Goal: Task Accomplishment & Management: Manage account settings

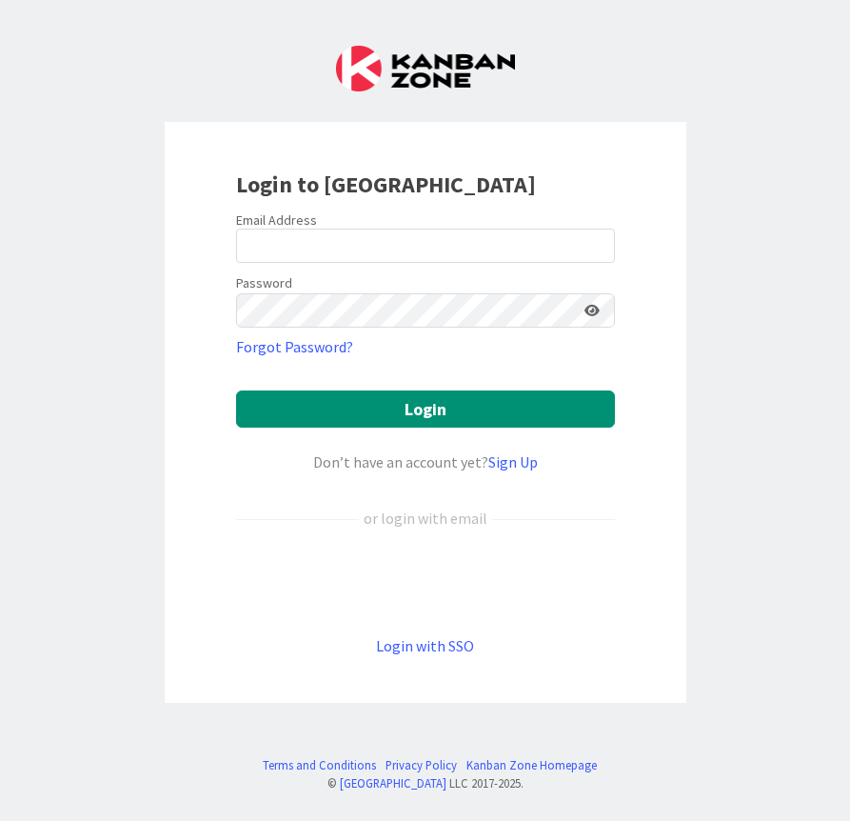
click at [686, 48] on div "Login to [GEOGRAPHIC_DATA] Email Address Password Forgot Password? Login Don’t …" at bounding box center [425, 410] width 850 height 821
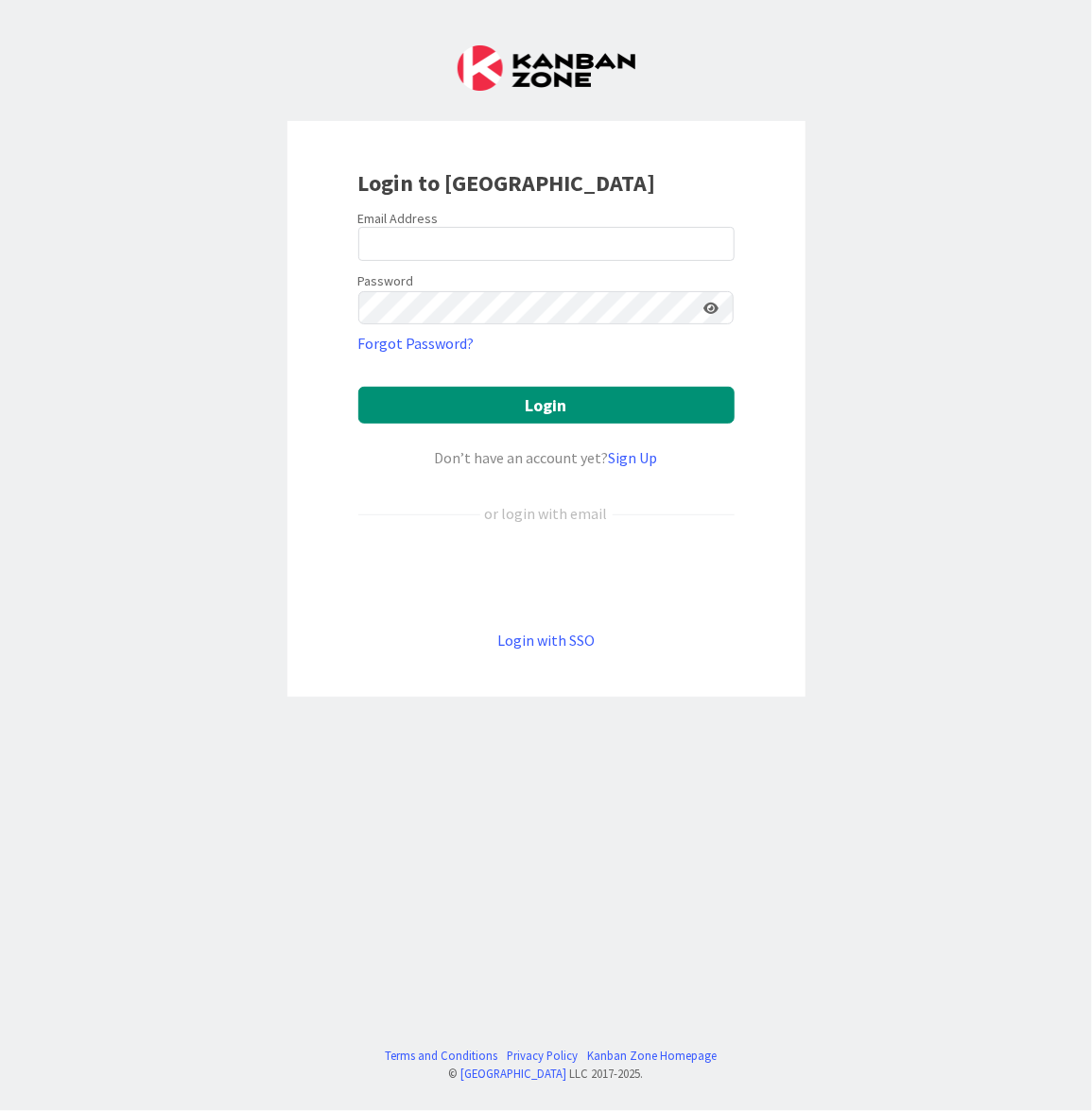
click at [71, 268] on div "Login to [GEOGRAPHIC_DATA] Email Address Password Forgot Password? Login Don’t …" at bounding box center [546, 555] width 1092 height 1111
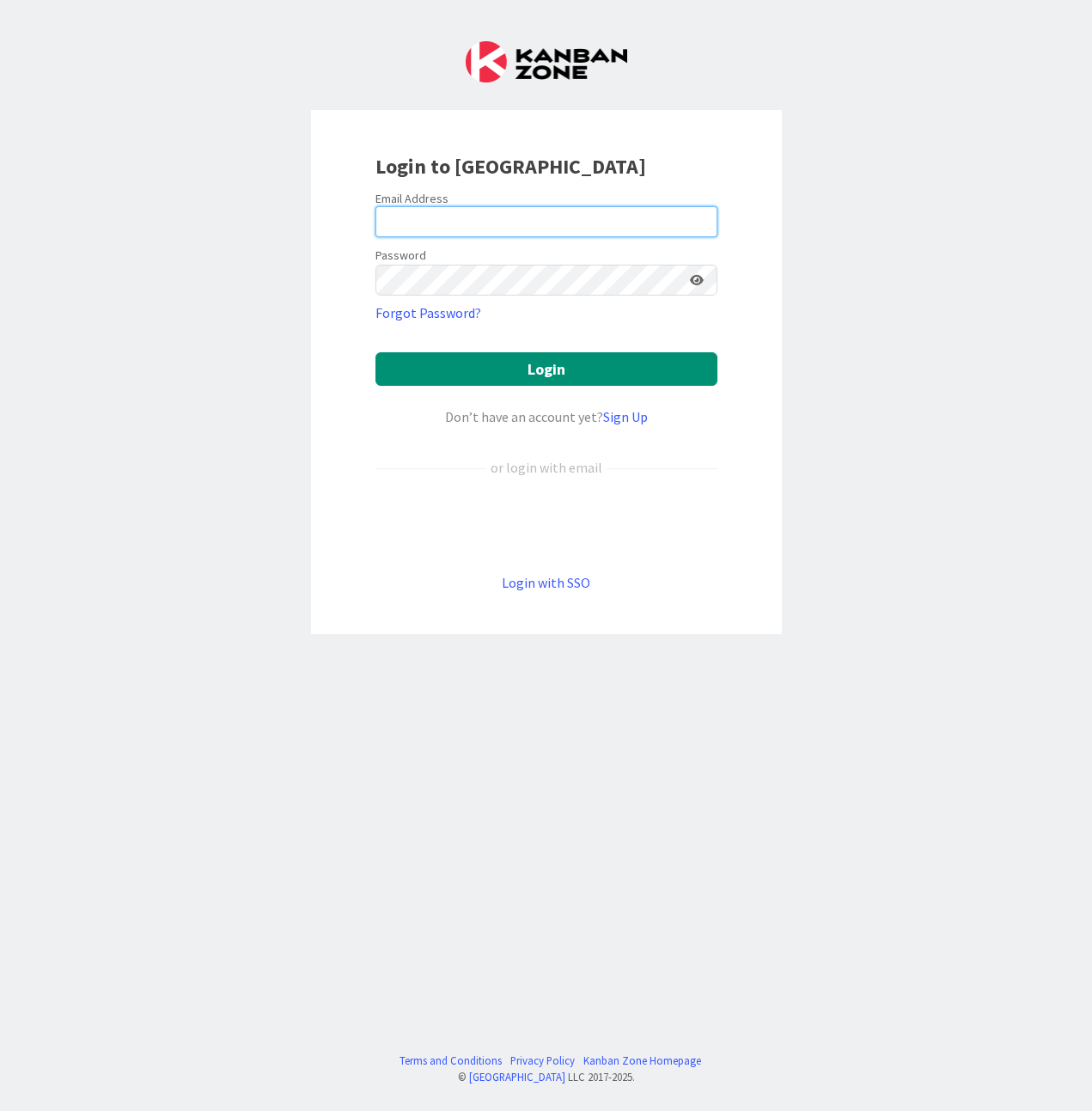
click at [472, 219] on input "email" at bounding box center [546, 222] width 342 height 31
type input "[EMAIL_ADDRESS][DOMAIN_NAME]"
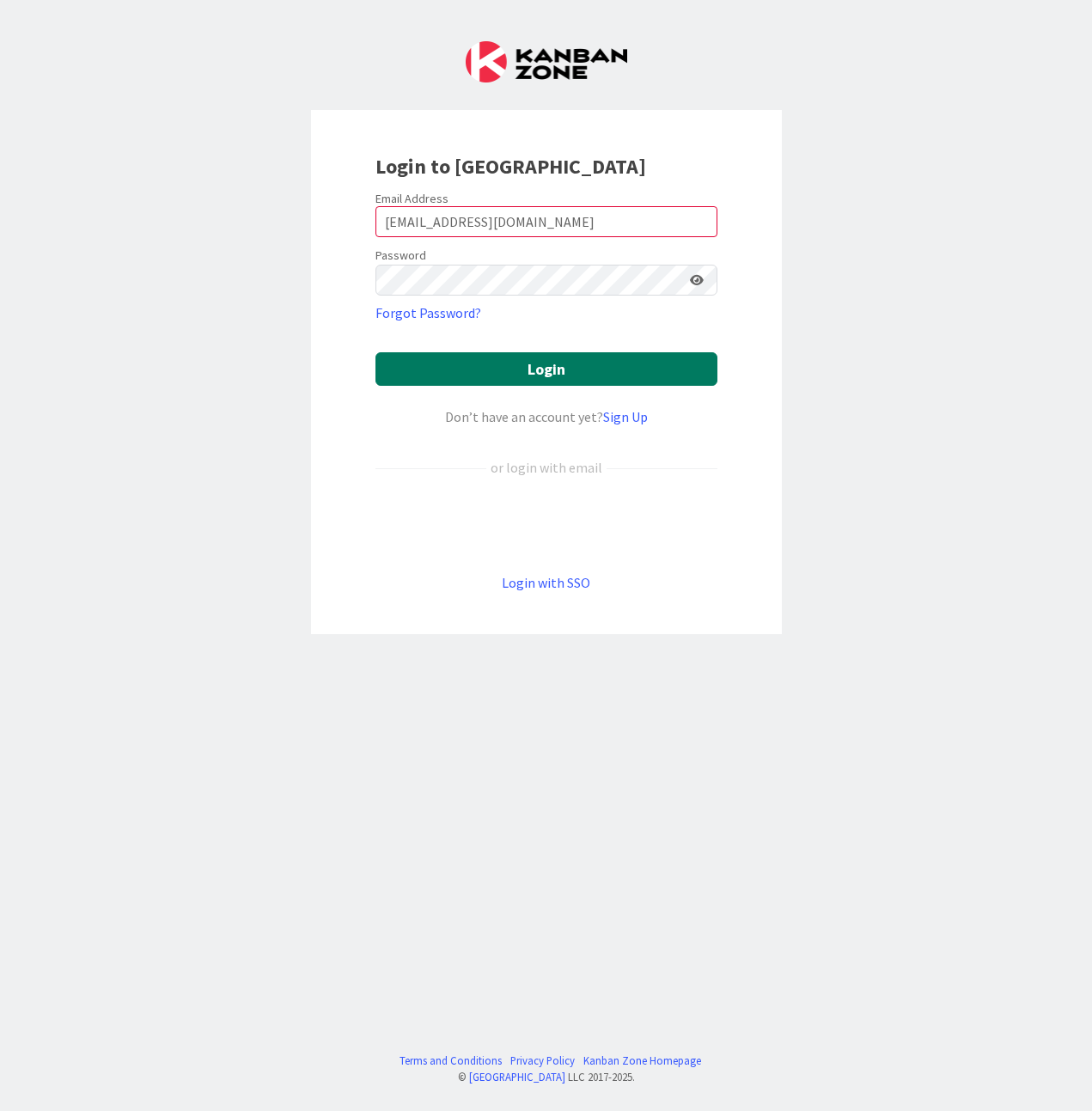
click at [522, 383] on button "Login" at bounding box center [546, 368] width 342 height 33
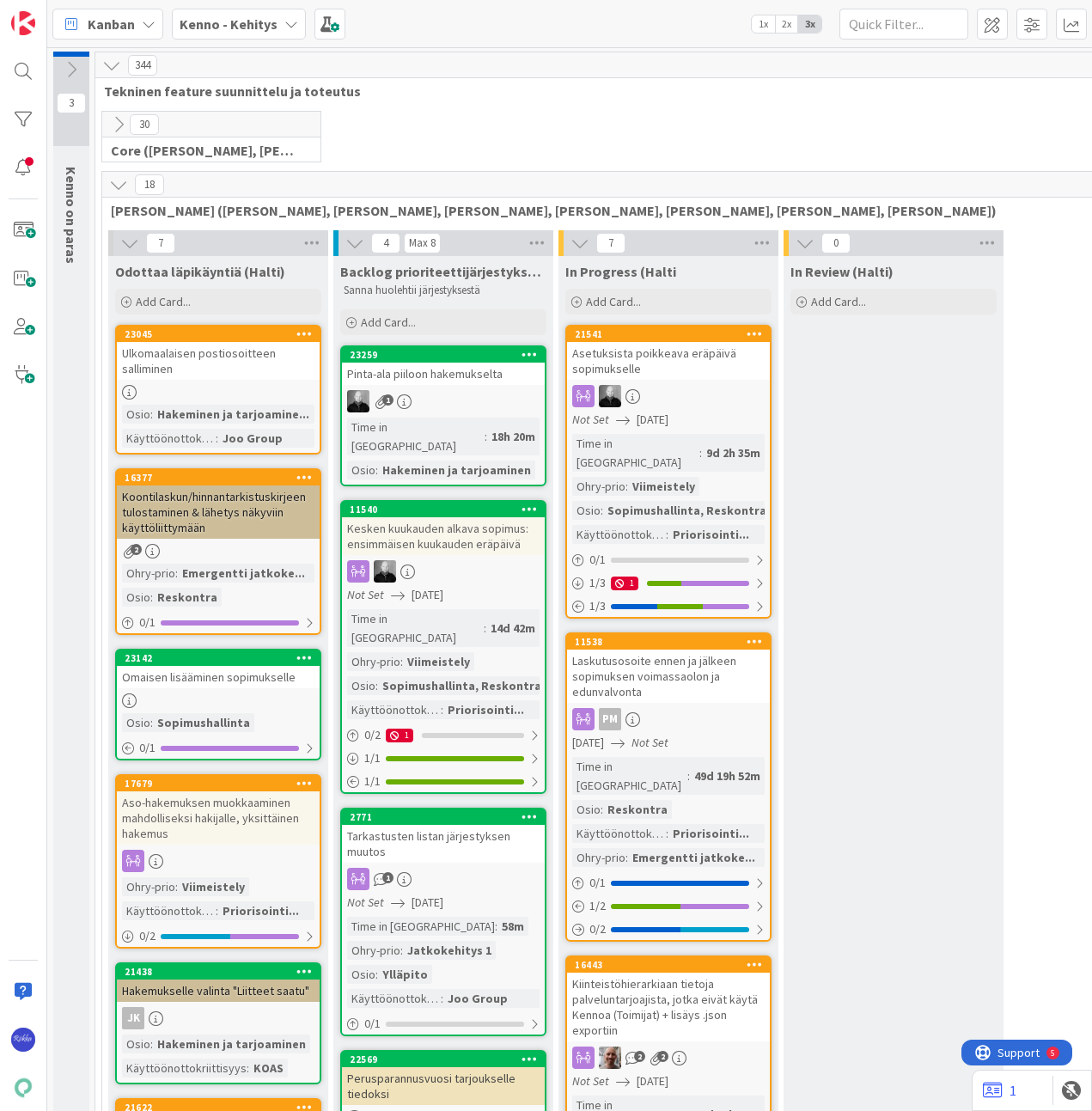
click at [240, 29] on b "Kenno - Kehitys" at bounding box center [228, 23] width 98 height 17
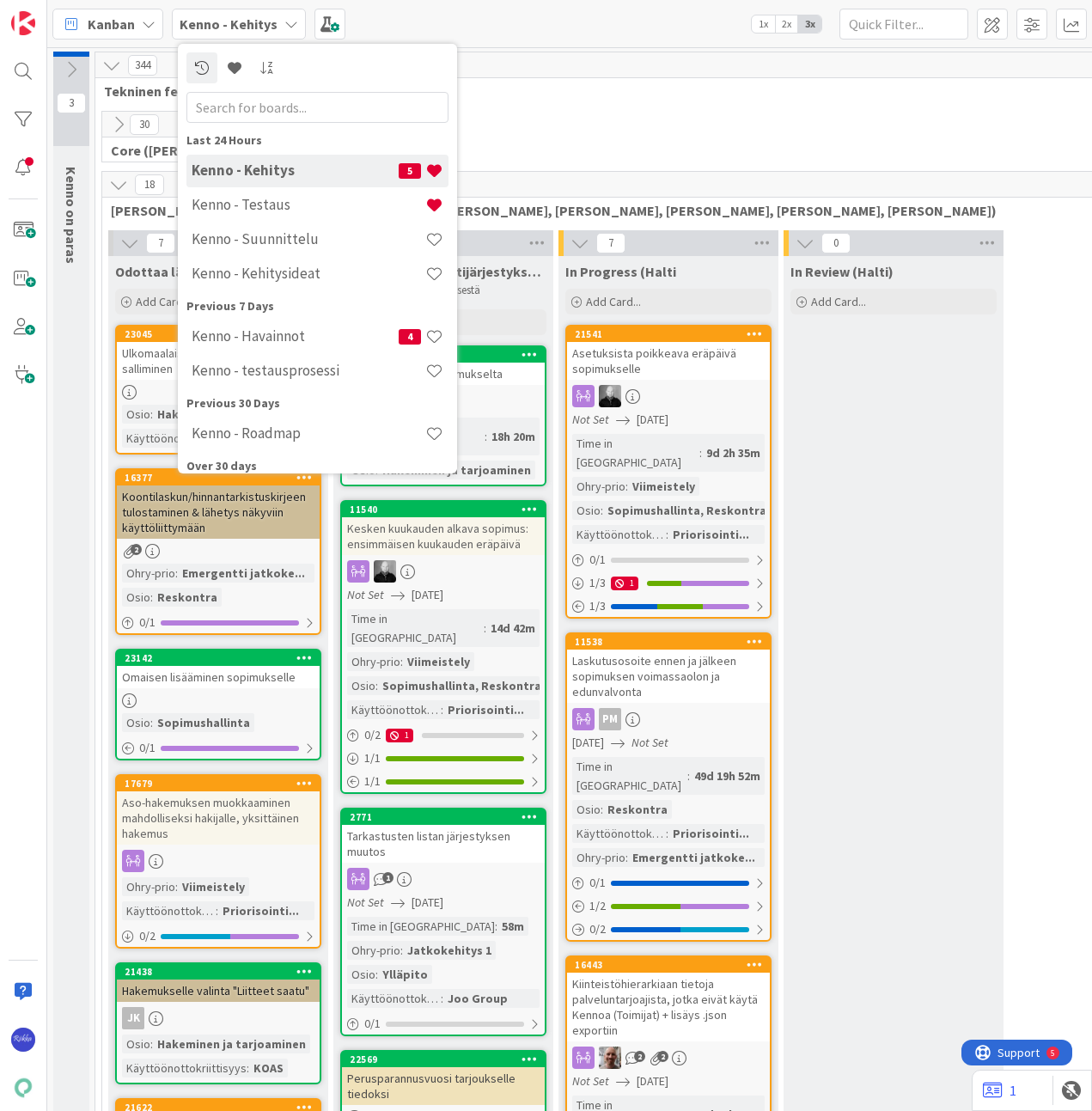
click at [296, 209] on h4 "Kenno - Testaus" at bounding box center [308, 204] width 234 height 17
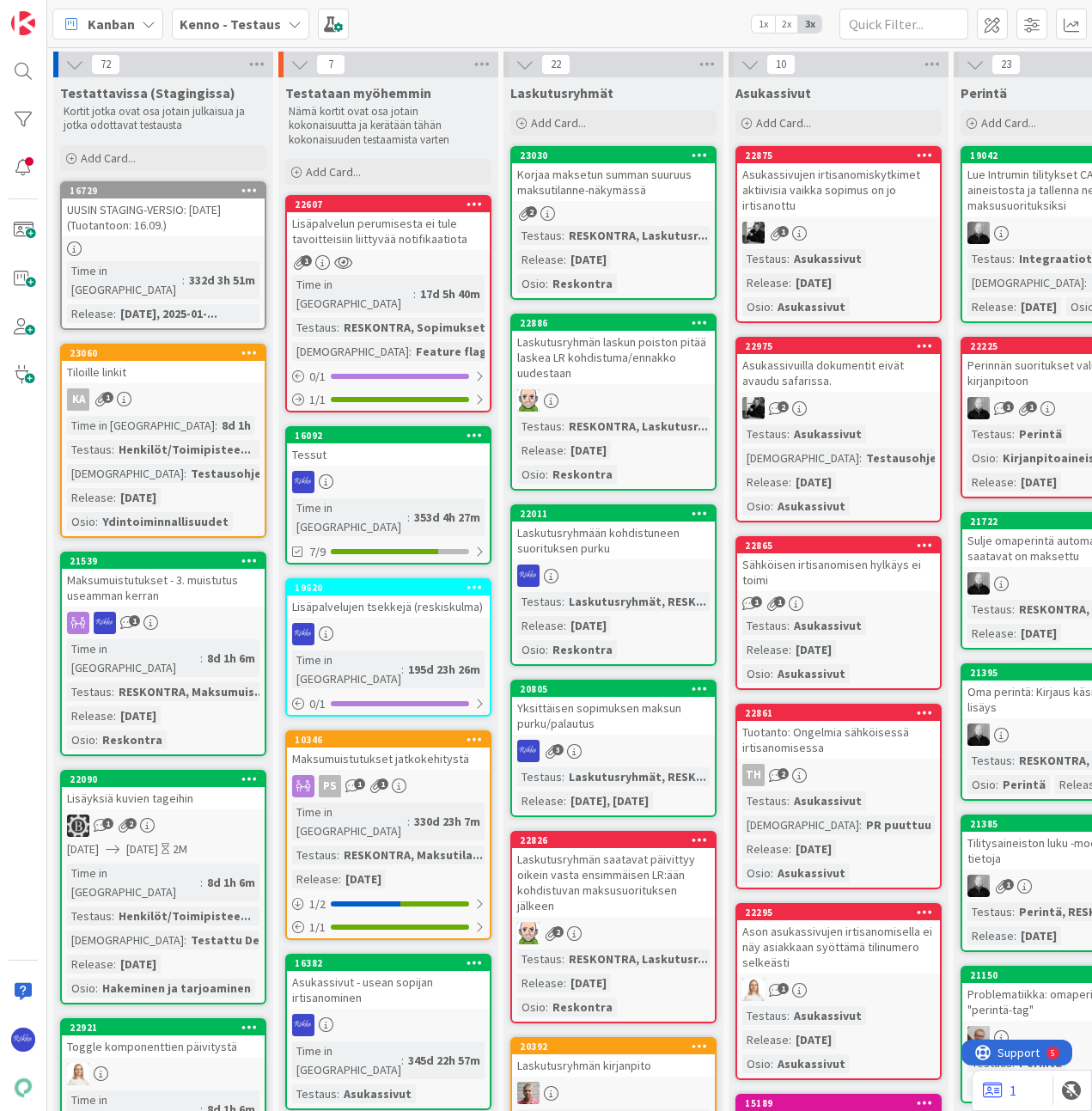
scroll to position [86, 0]
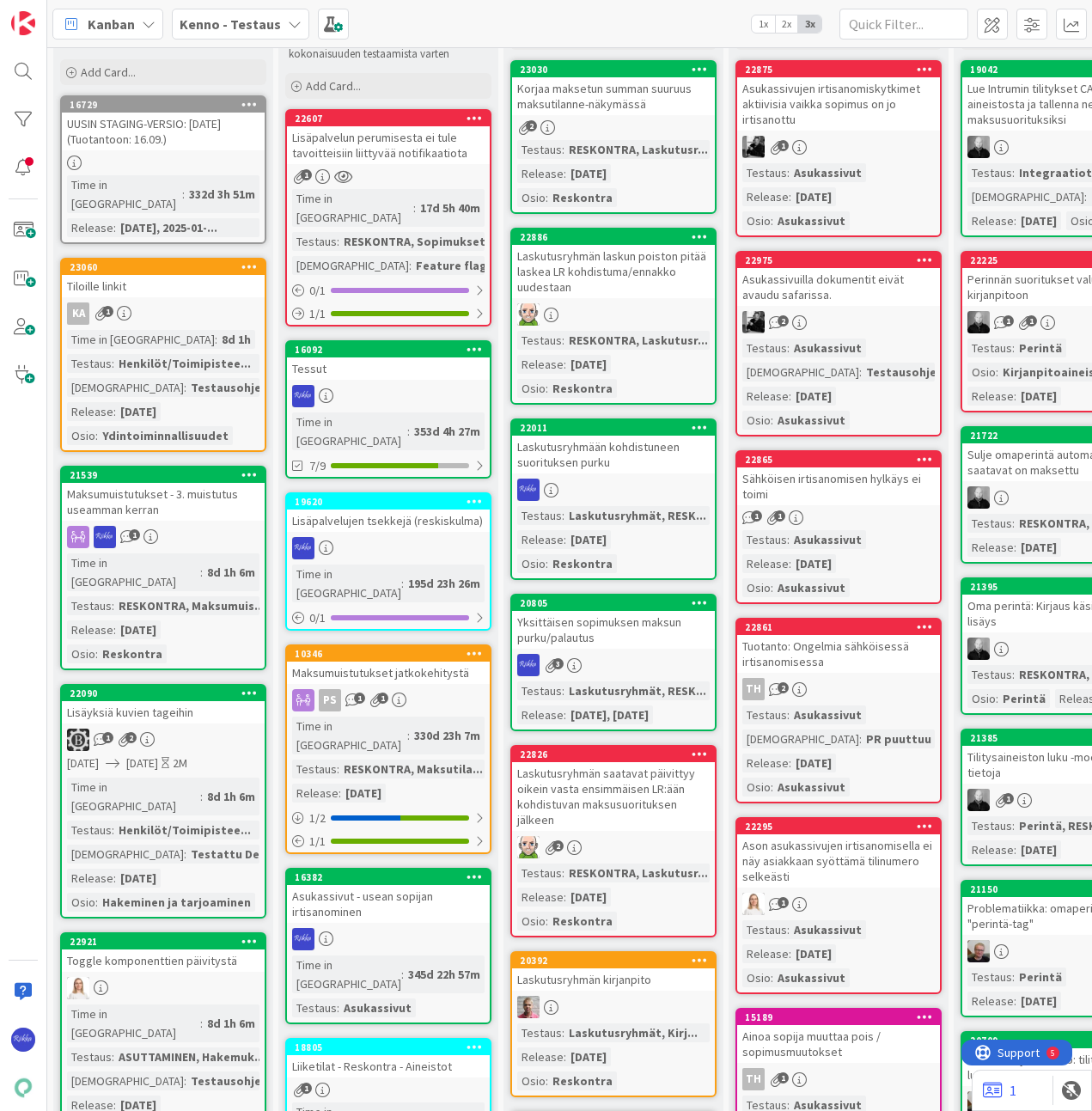
click at [632, 455] on div "Laskutusryhmään kohdistuneen suorituksen purku" at bounding box center [614, 455] width 203 height 38
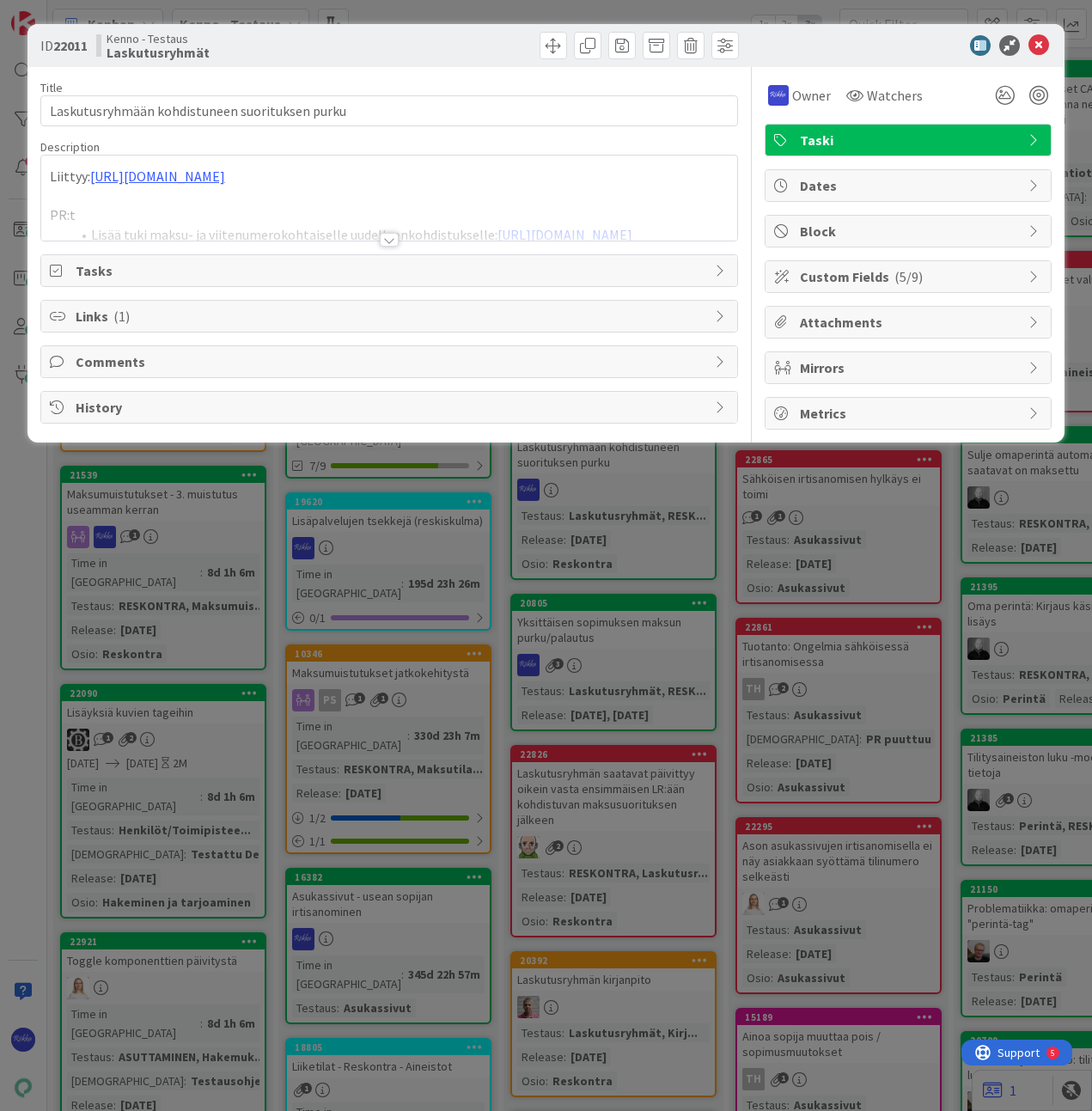
click at [391, 236] on div at bounding box center [389, 239] width 19 height 14
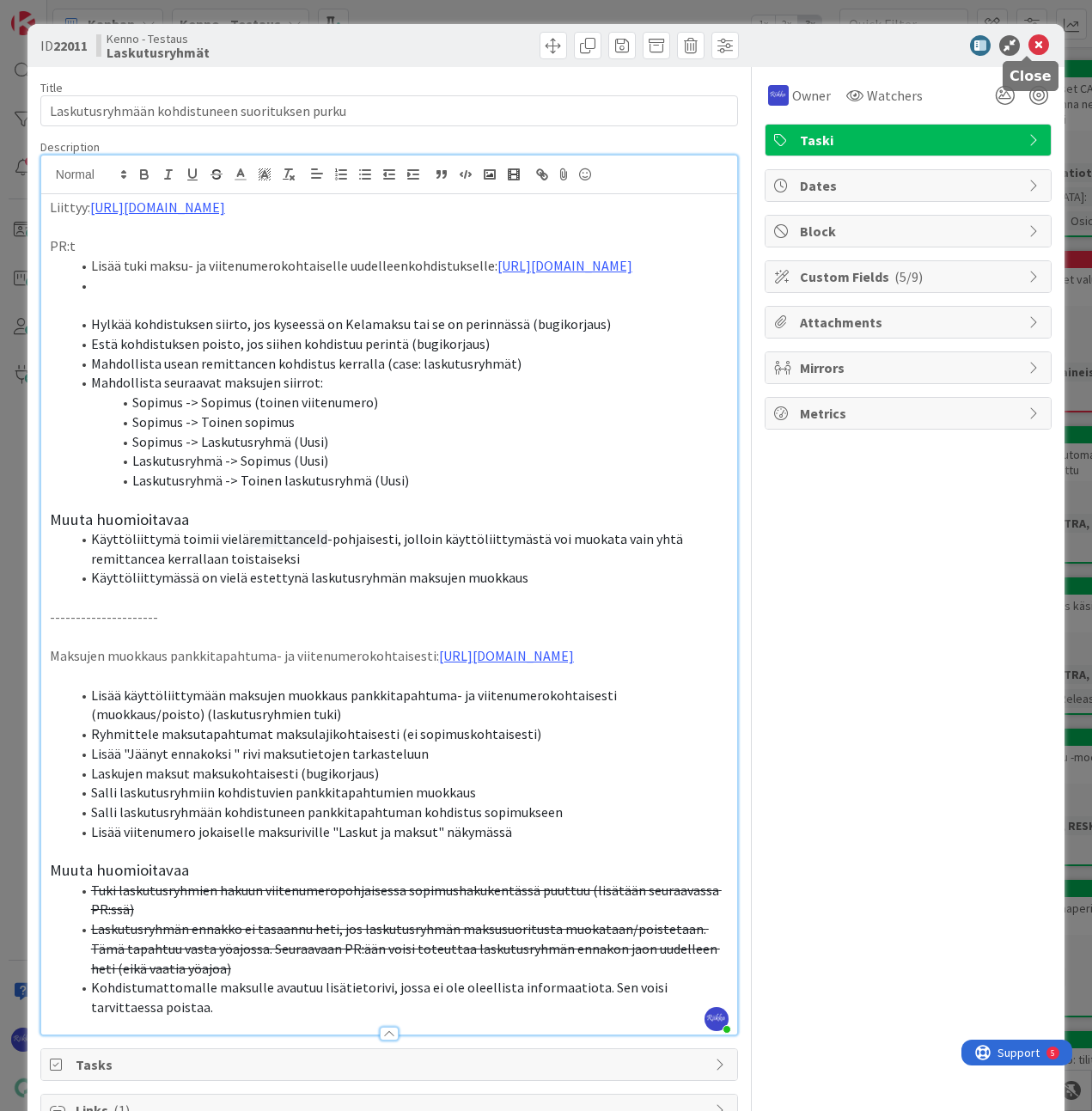
click at [766, 45] on icon at bounding box center [1039, 45] width 21 height 21
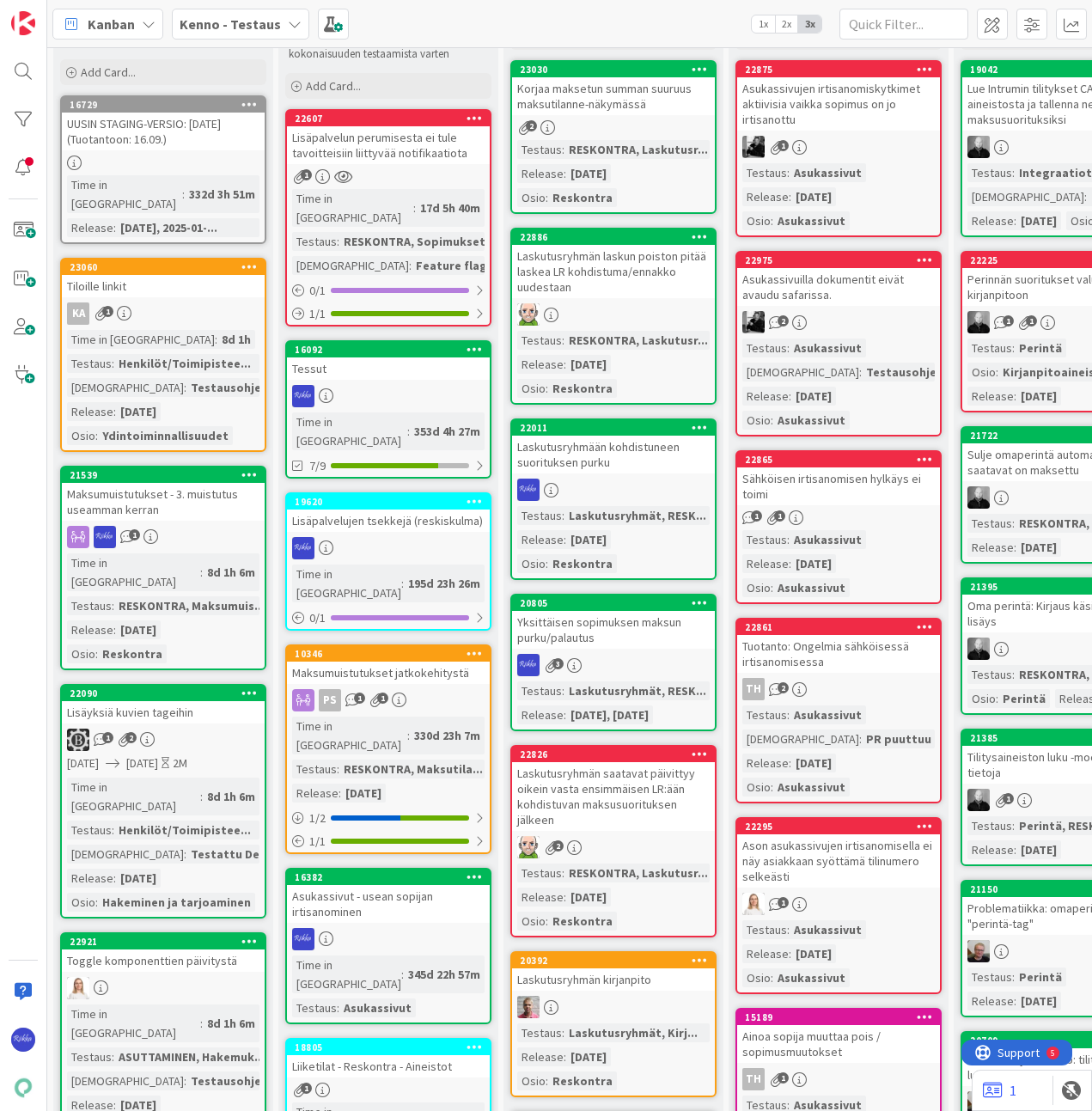
click at [606, 468] on div "Laskutusryhmään kohdistuneen suorituksen purku" at bounding box center [614, 455] width 203 height 38
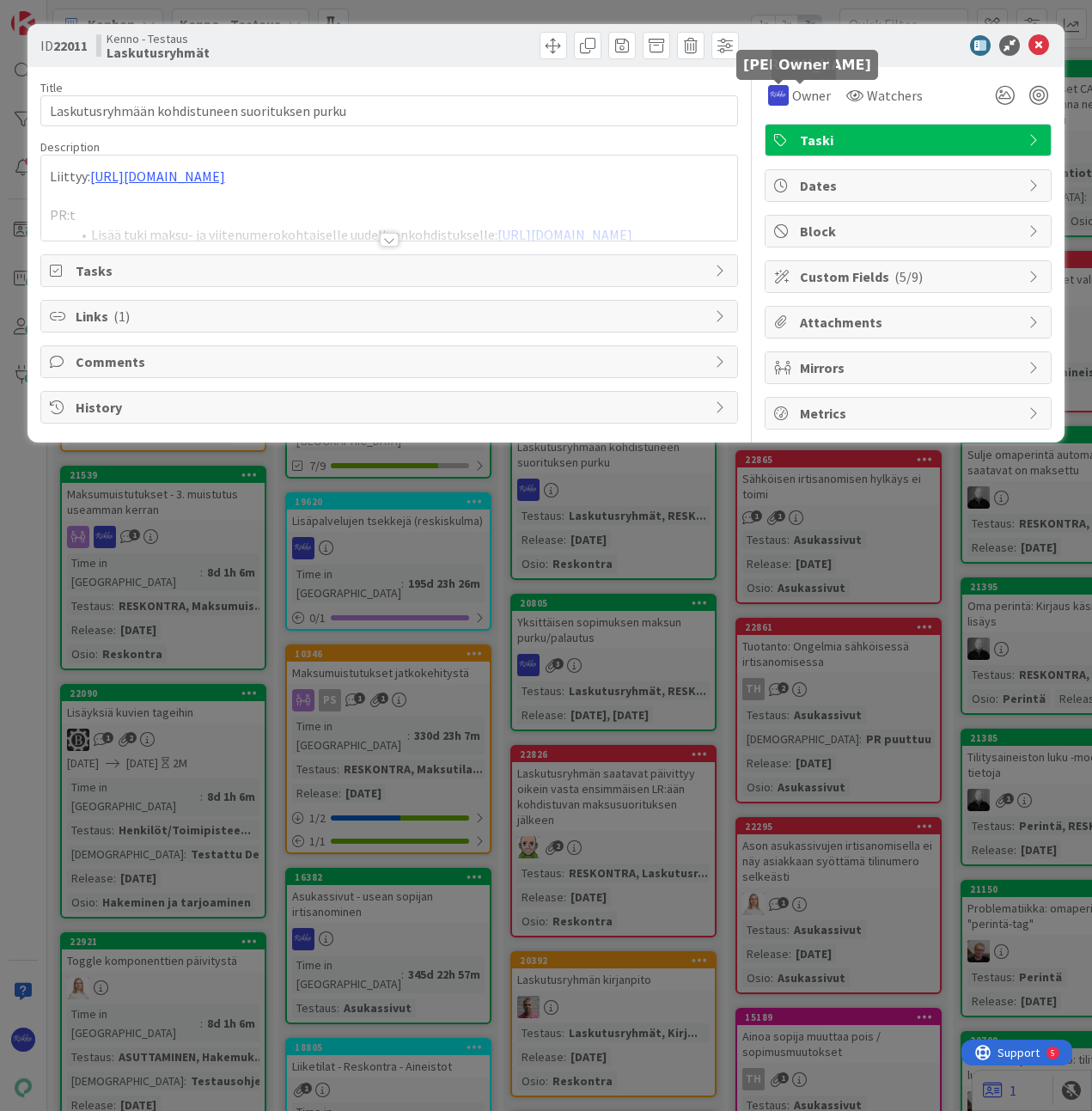
click at [766, 93] on span "Owner" at bounding box center [811, 95] width 39 height 21
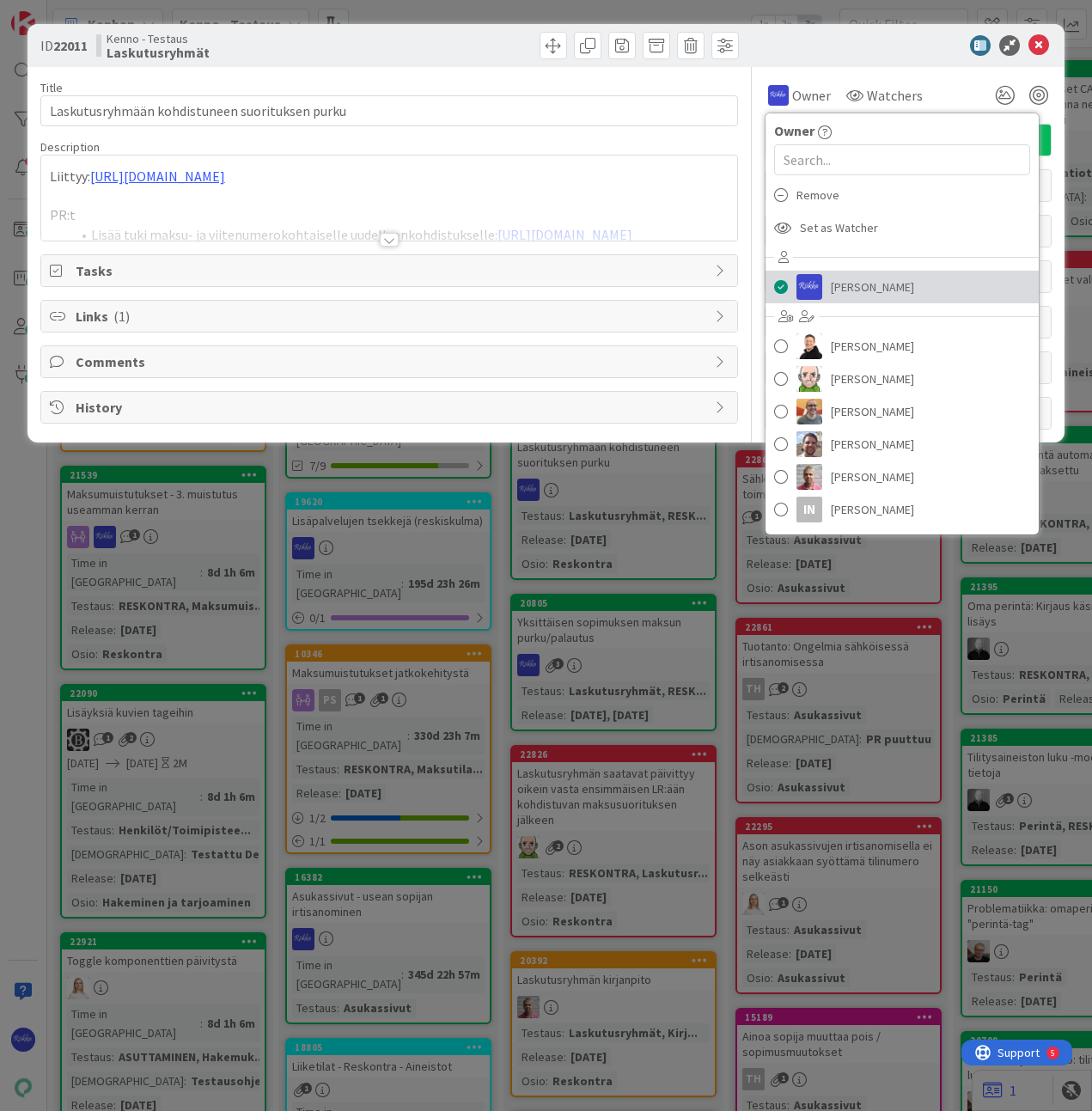
click at [766, 289] on span "[PERSON_NAME]" at bounding box center [873, 287] width 83 height 26
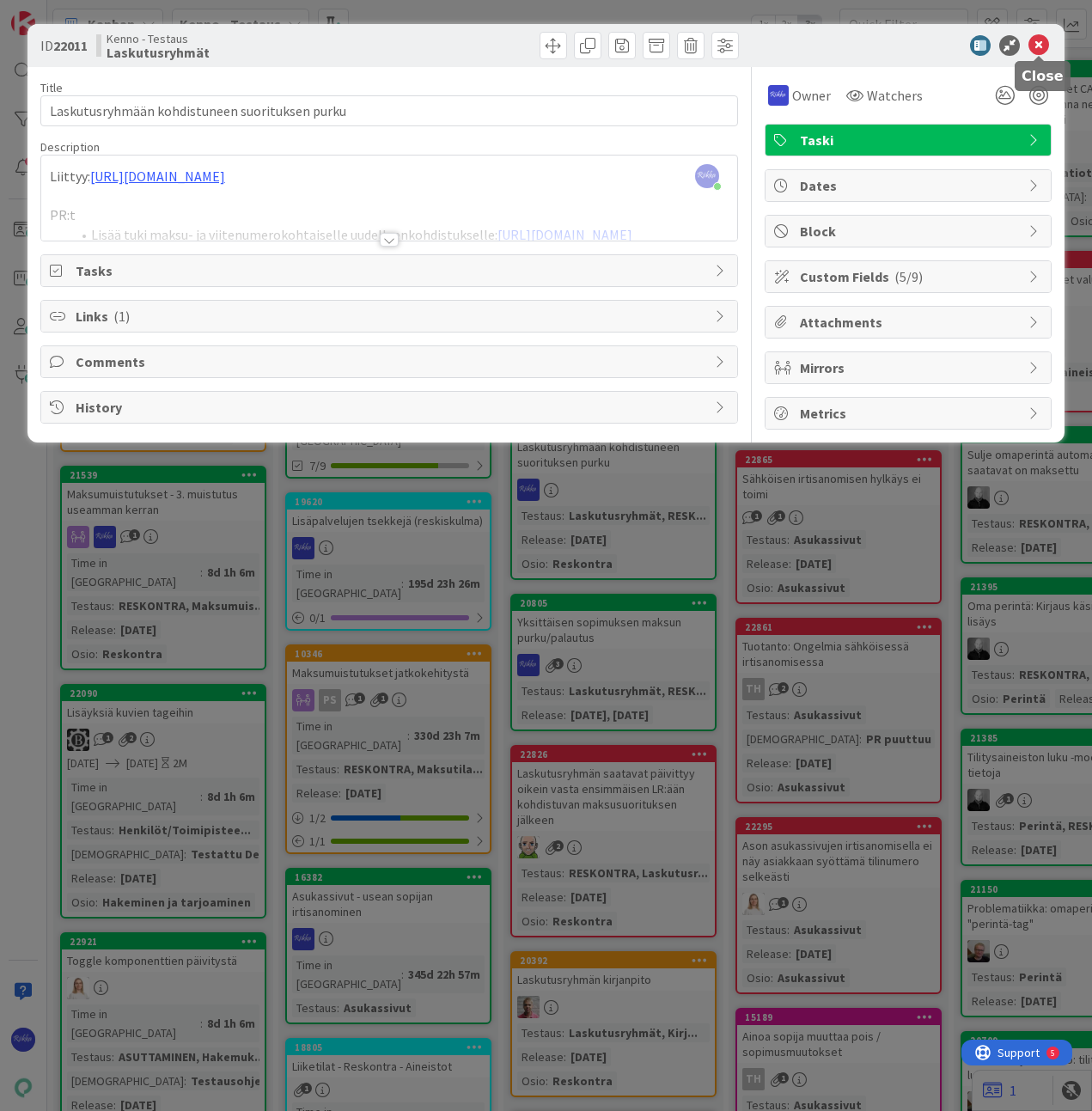
click at [766, 44] on icon at bounding box center [1039, 45] width 21 height 21
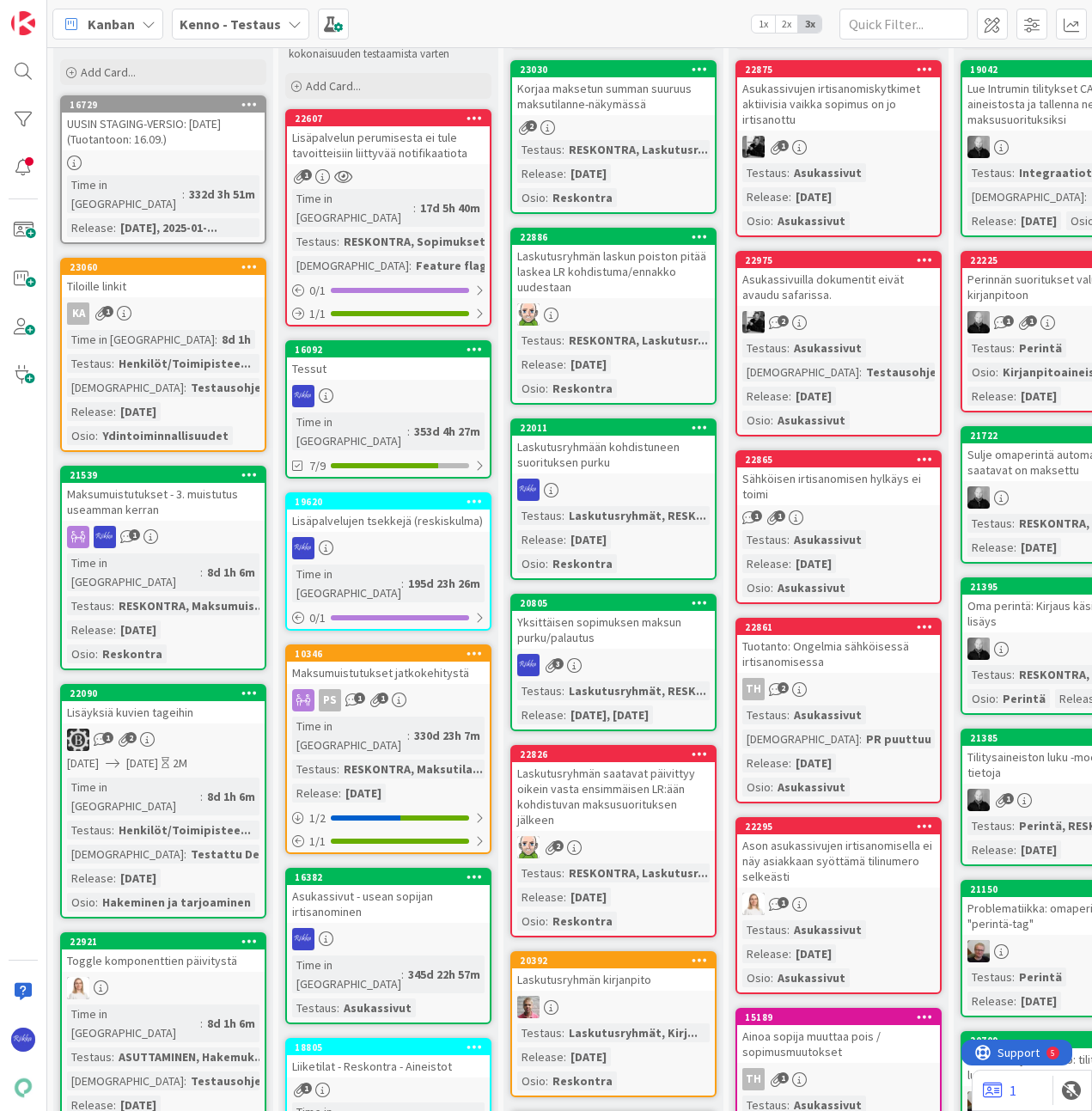
click at [638, 491] on div at bounding box center [614, 489] width 203 height 23
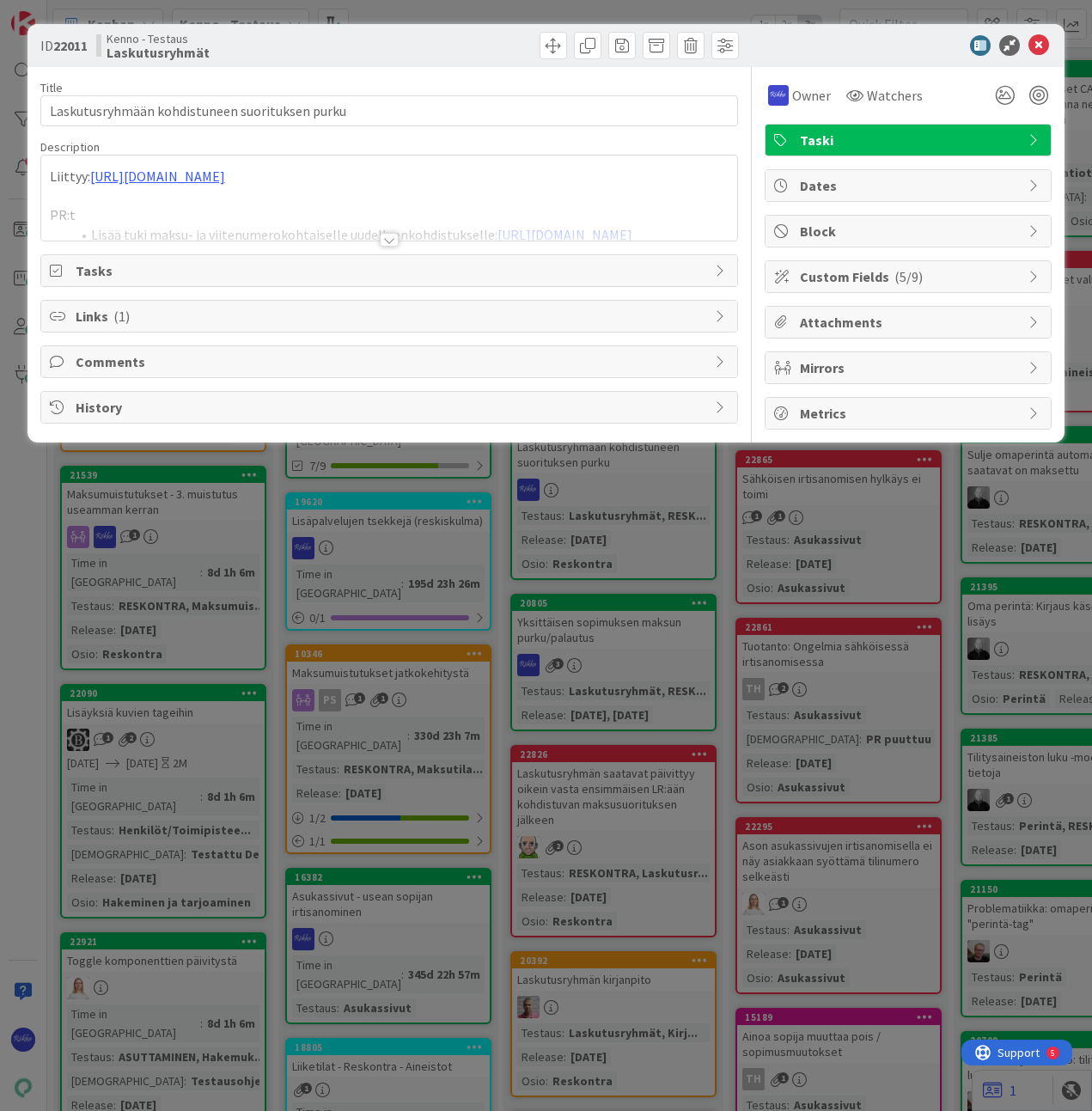
click at [766, 94] on span "Owner" at bounding box center [811, 95] width 39 height 21
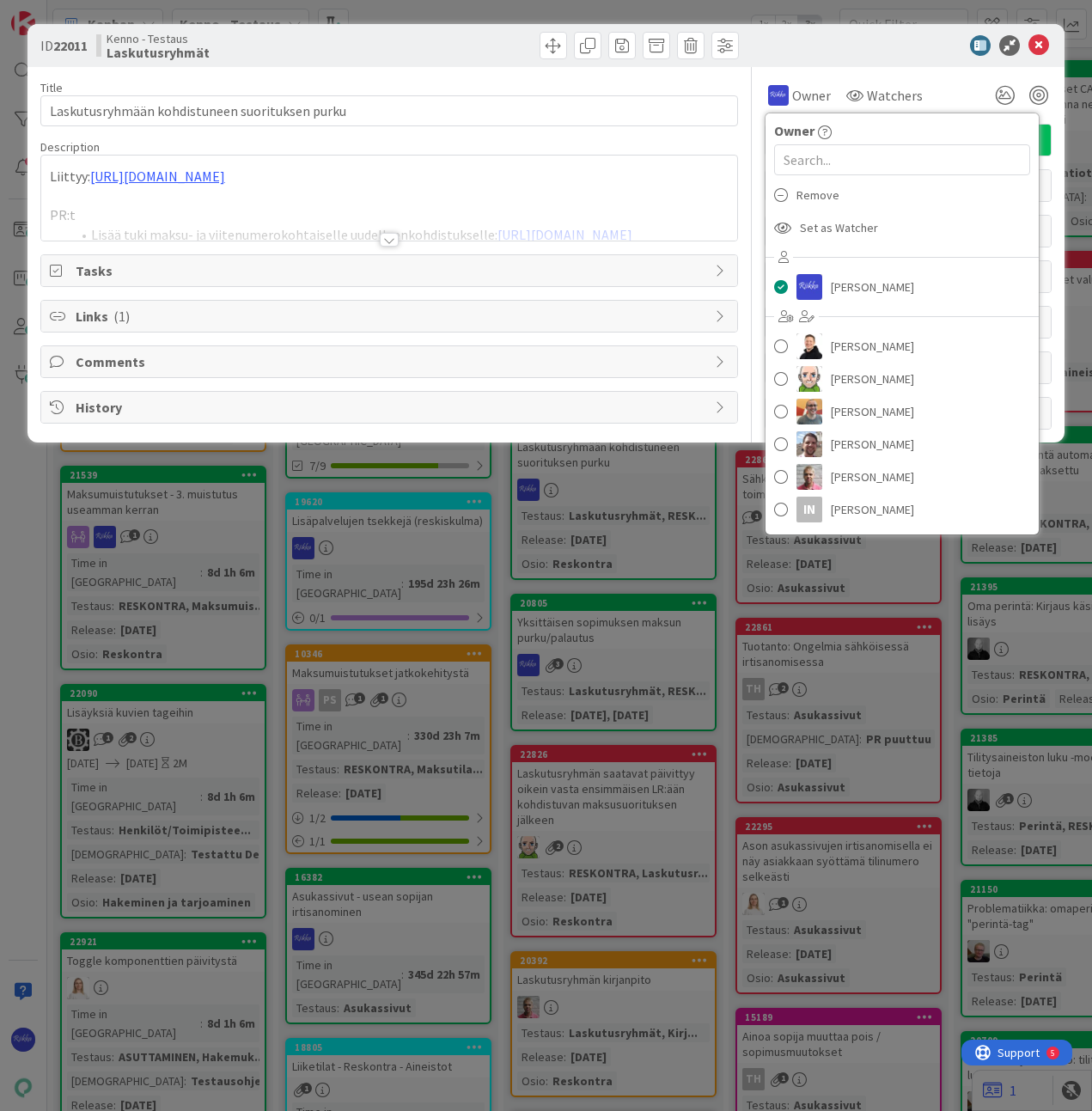
click at [766, 199] on span "Remove" at bounding box center [819, 195] width 43 height 26
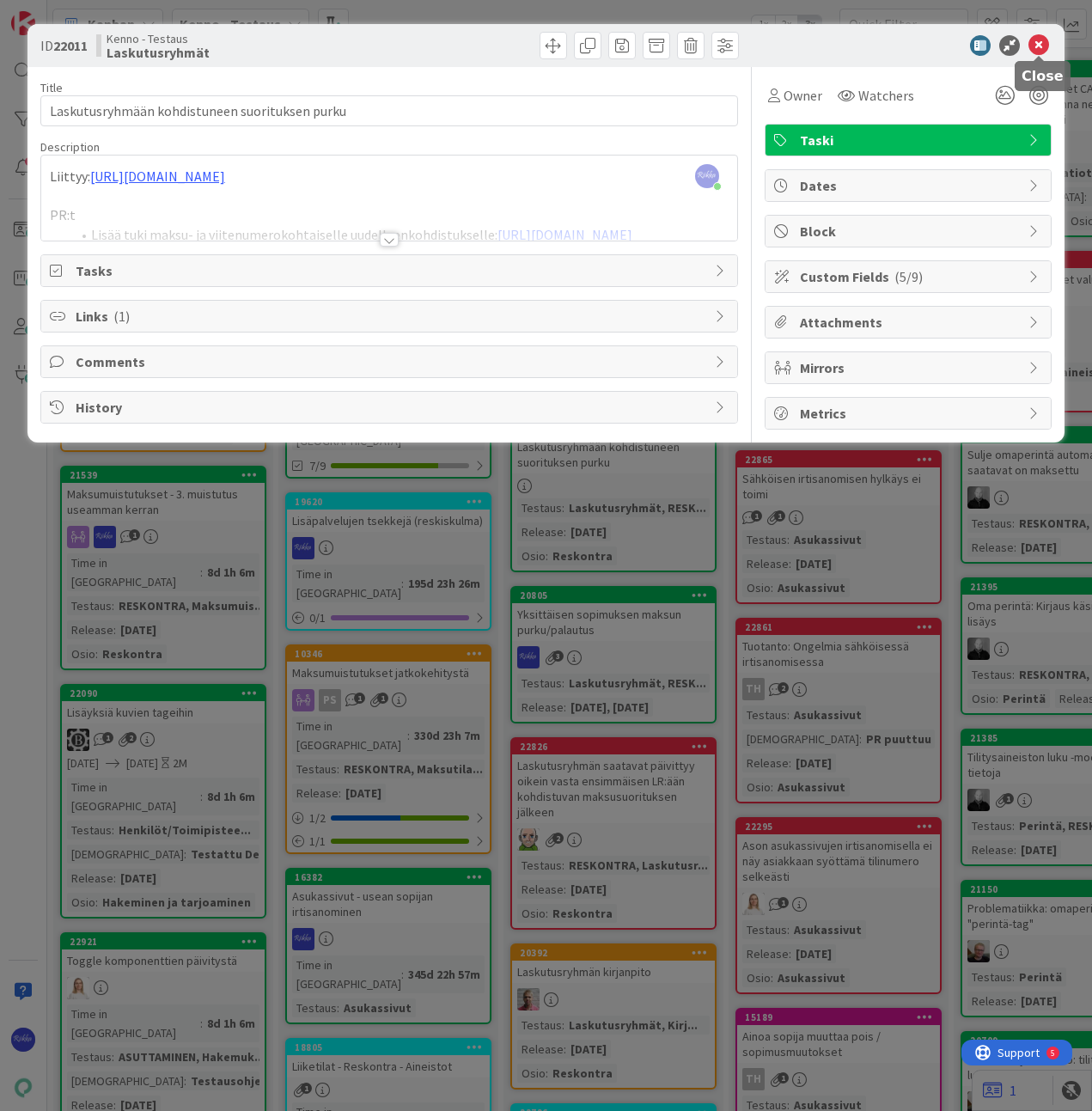
click at [766, 44] on icon at bounding box center [1039, 45] width 21 height 21
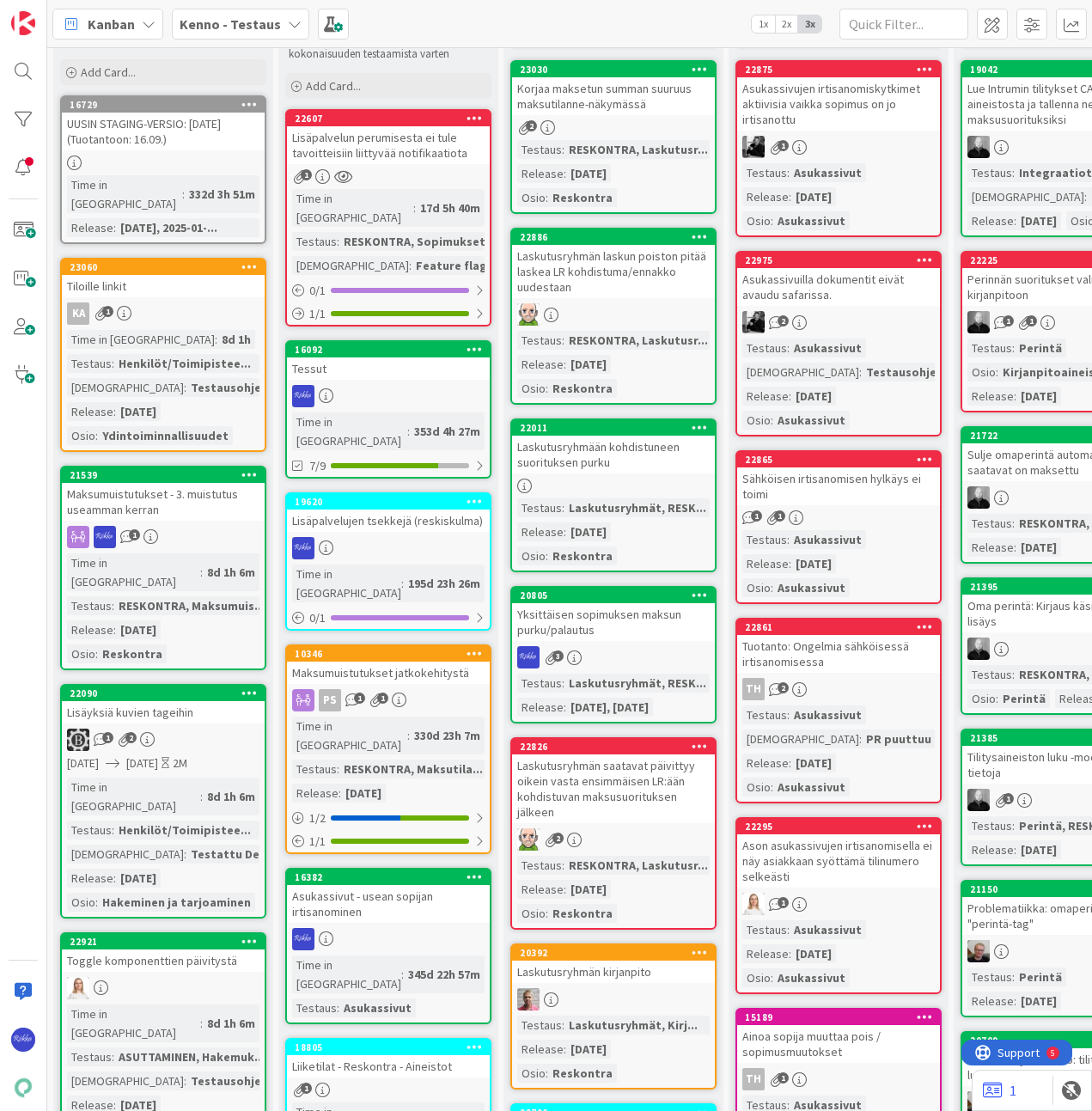
click at [619, 632] on div "Yksittäisen sopimuksen maksun purku/palautus" at bounding box center [614, 622] width 203 height 38
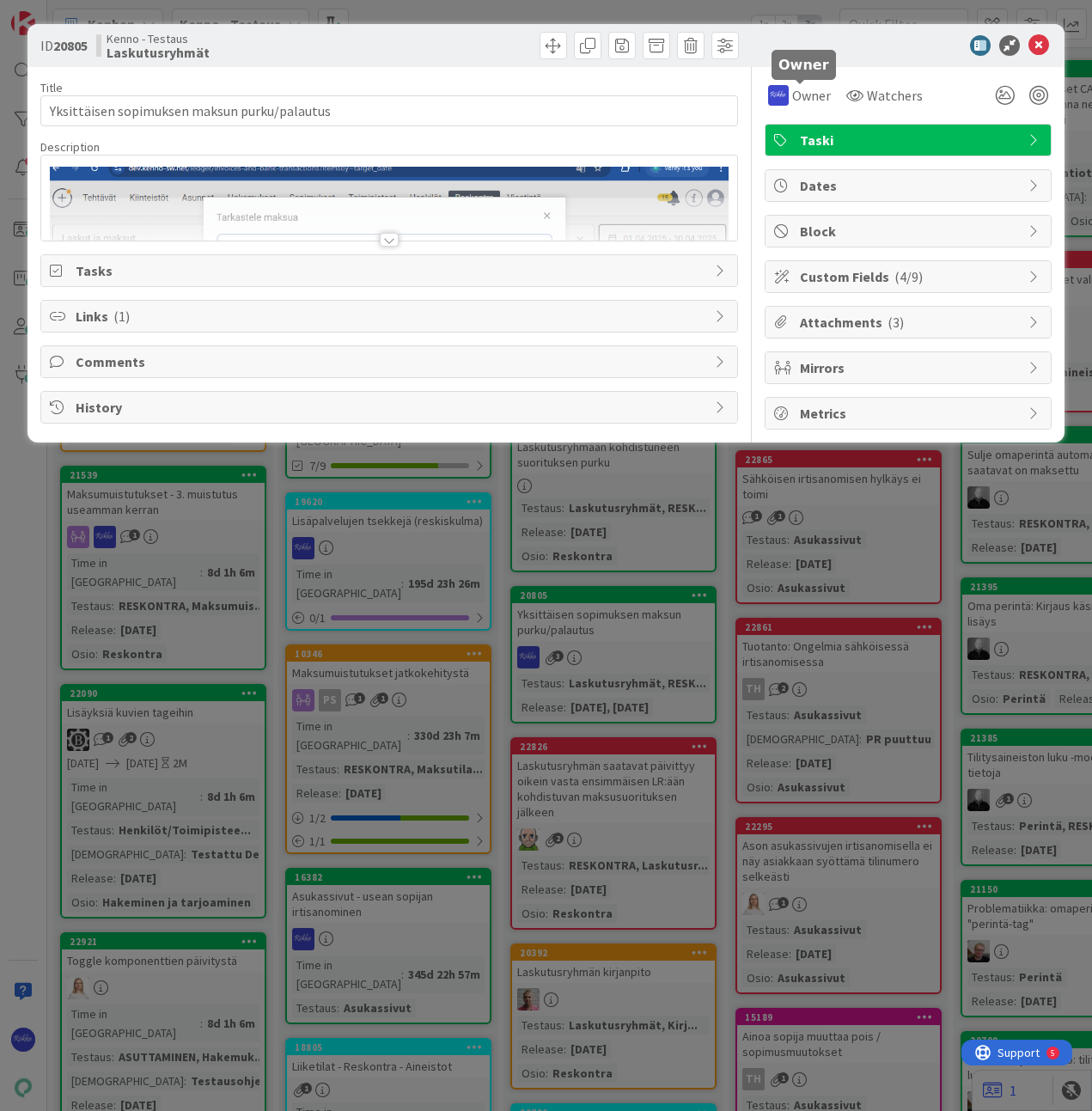
click at [766, 99] on span "Owner" at bounding box center [811, 95] width 39 height 21
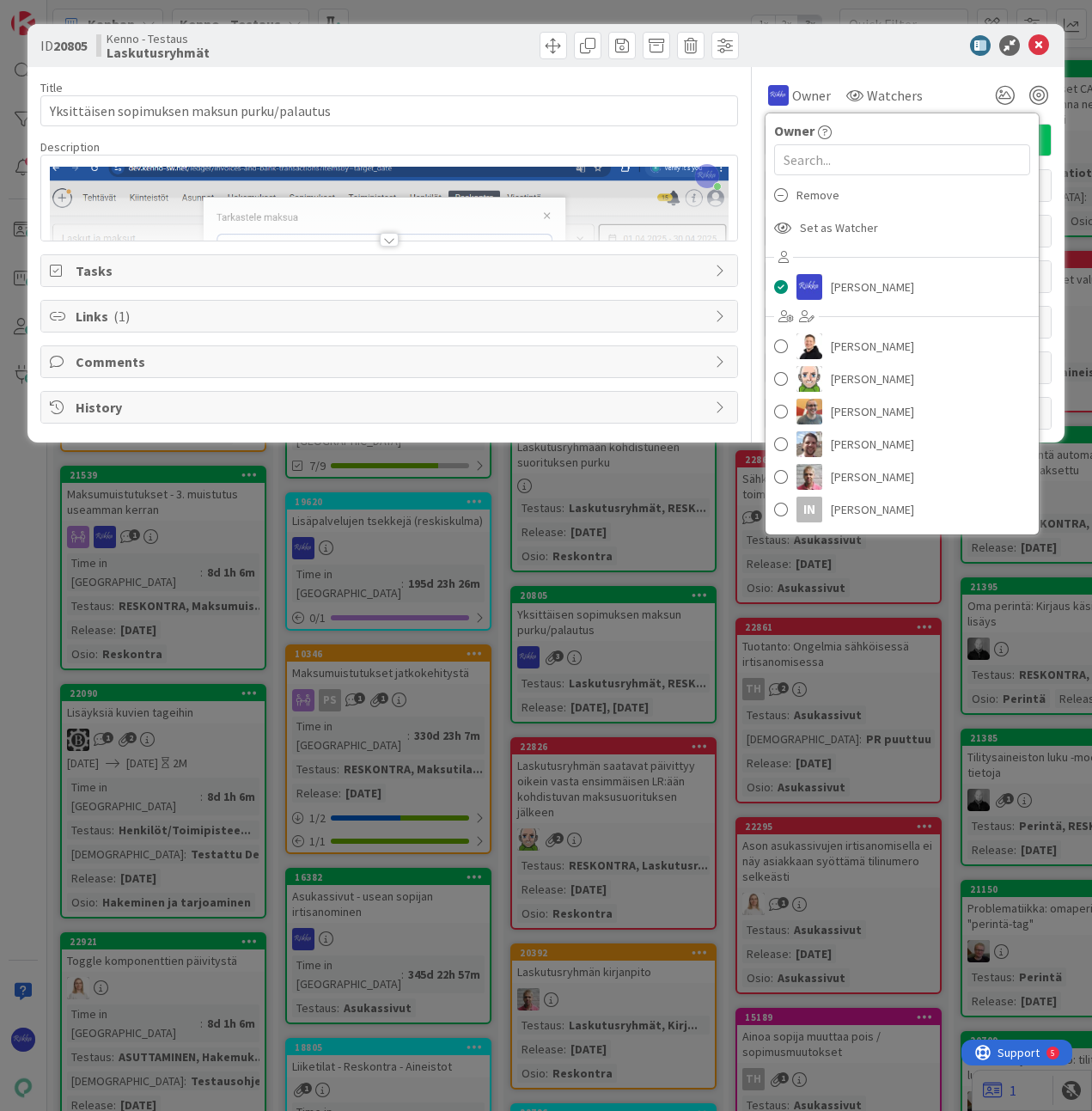
click at [766, 201] on div "Remove" at bounding box center [902, 195] width 273 height 32
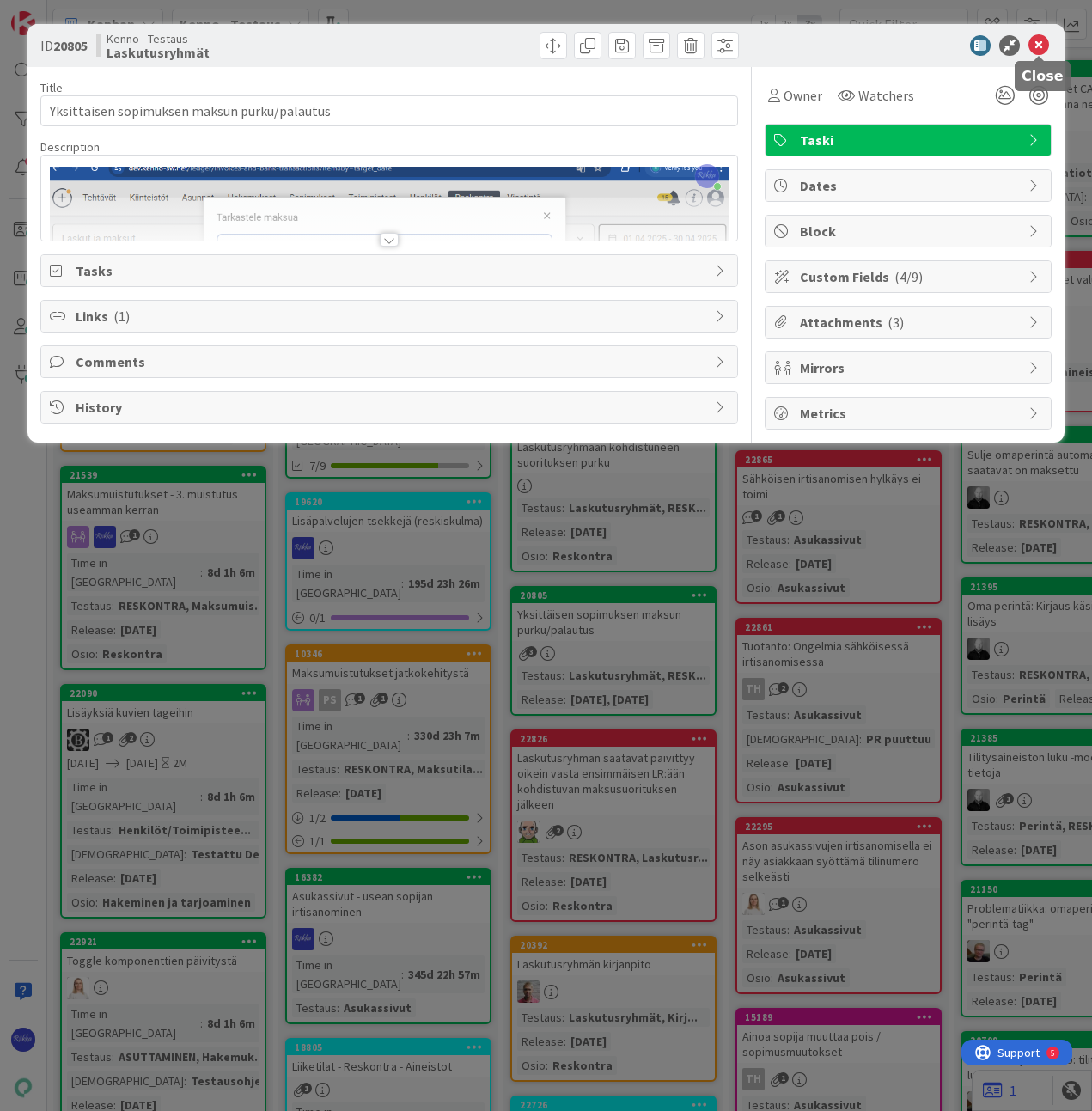
click at [766, 42] on icon at bounding box center [1039, 45] width 21 height 21
